Goal: Entertainment & Leisure: Browse casually

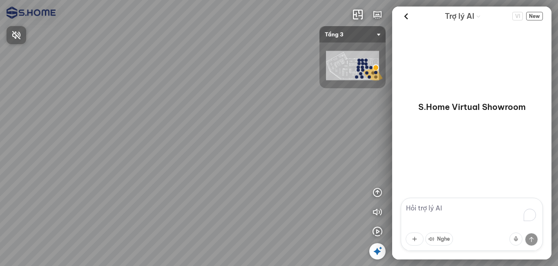
drag, startPoint x: 283, startPoint y: 132, endPoint x: 267, endPoint y: 130, distance: 16.1
click at [240, 130] on div at bounding box center [279, 133] width 558 height 266
drag, startPoint x: 287, startPoint y: 130, endPoint x: 245, endPoint y: 123, distance: 42.3
click at [245, 123] on div at bounding box center [279, 133] width 558 height 266
click at [347, 30] on span "Tầng 3" at bounding box center [353, 34] width 56 height 16
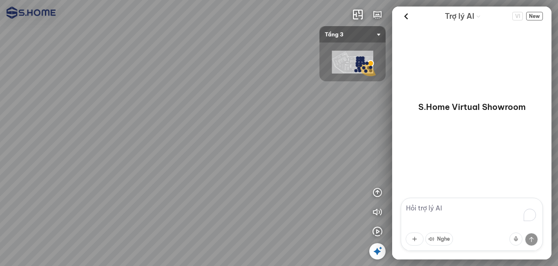
drag, startPoint x: 252, startPoint y: 151, endPoint x: 288, endPoint y: 151, distance: 35.9
click at [288, 151] on div at bounding box center [279, 133] width 558 height 266
